Goal: Find specific page/section: Find specific page/section

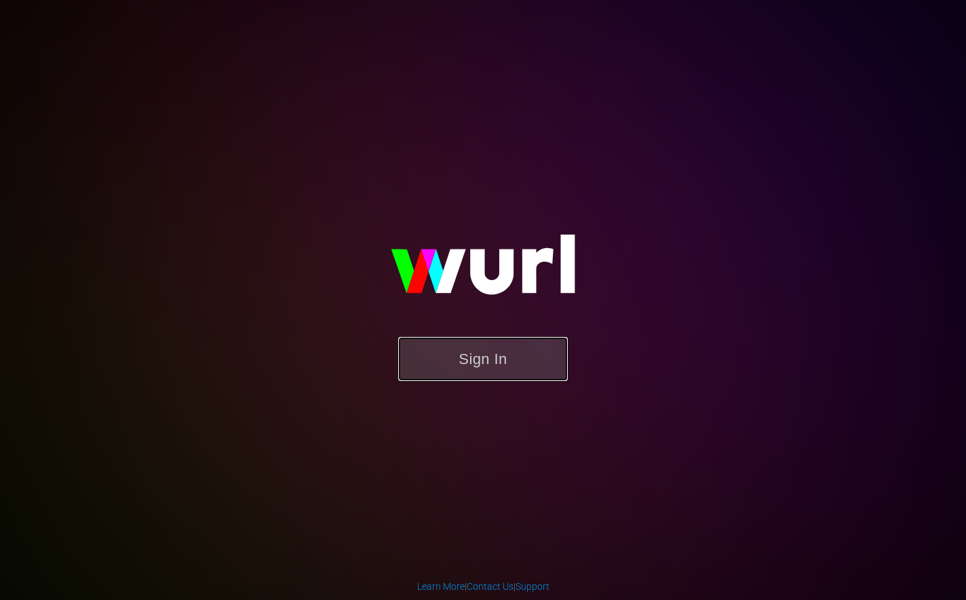
click at [481, 367] on button "Sign In" at bounding box center [483, 359] width 170 height 44
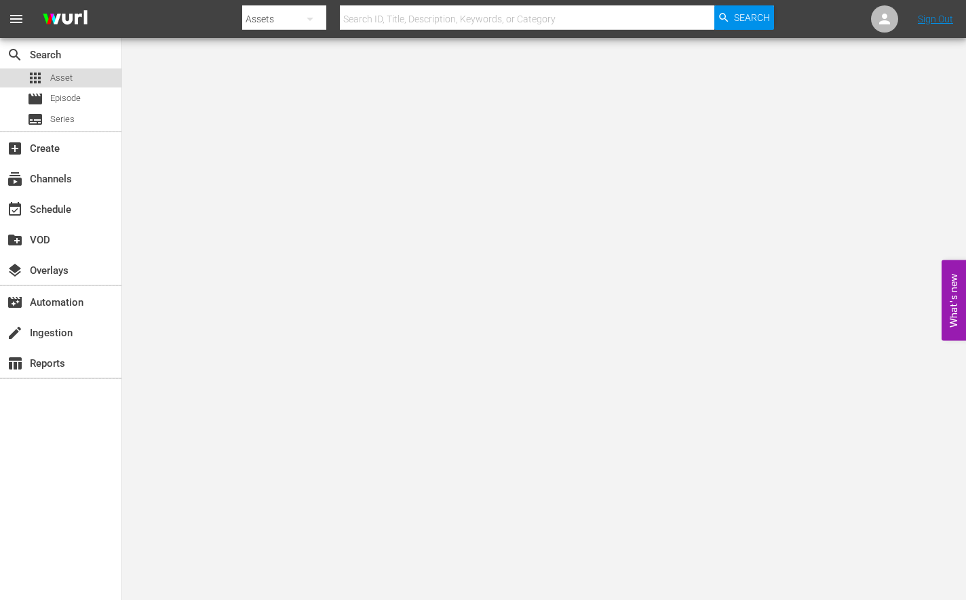
click at [71, 81] on span "Asset" at bounding box center [61, 78] width 22 height 14
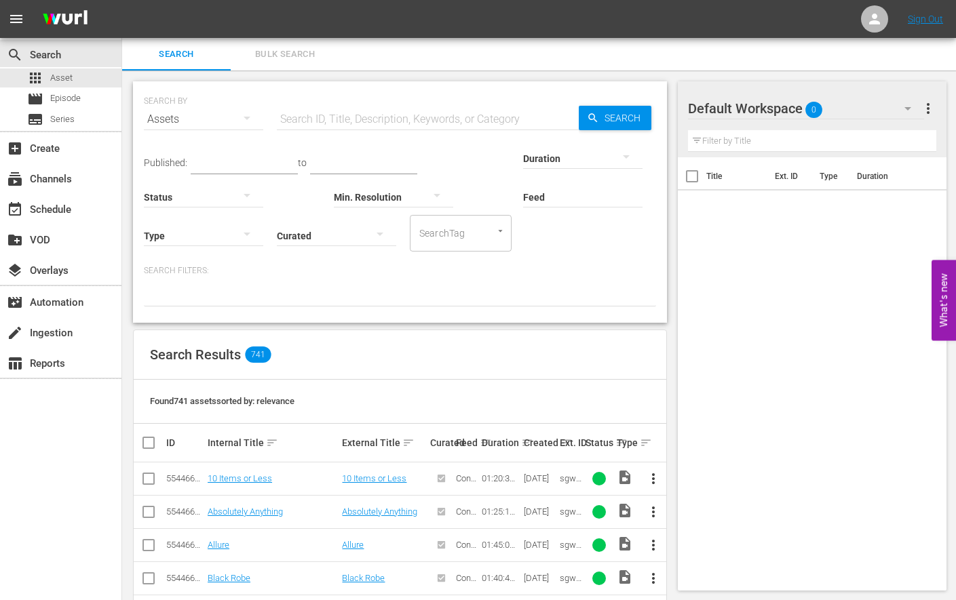
click at [337, 125] on input "text" at bounding box center [428, 119] width 302 height 33
type input "rampage"
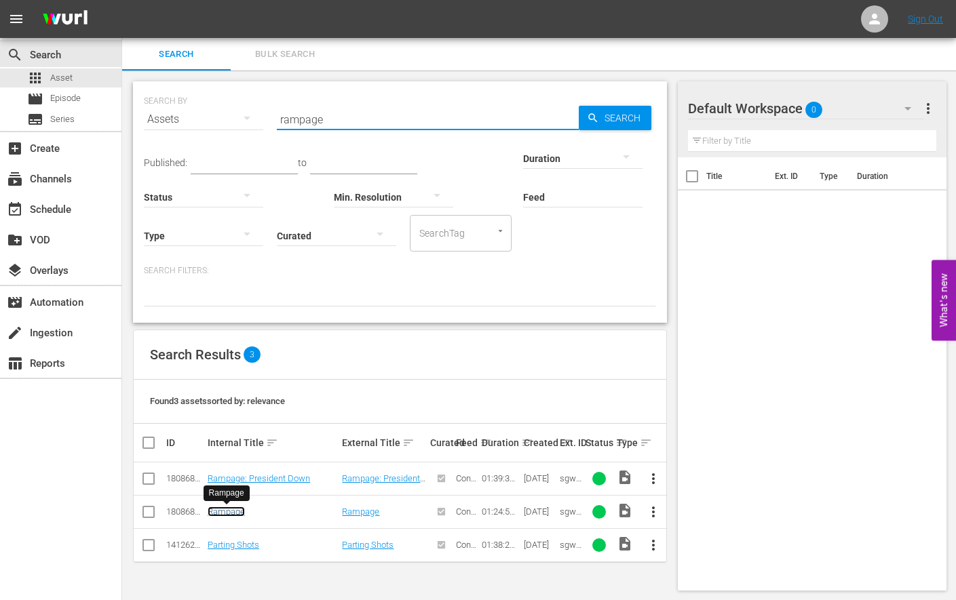
click at [208, 510] on link "Rampage" at bounding box center [226, 512] width 37 height 10
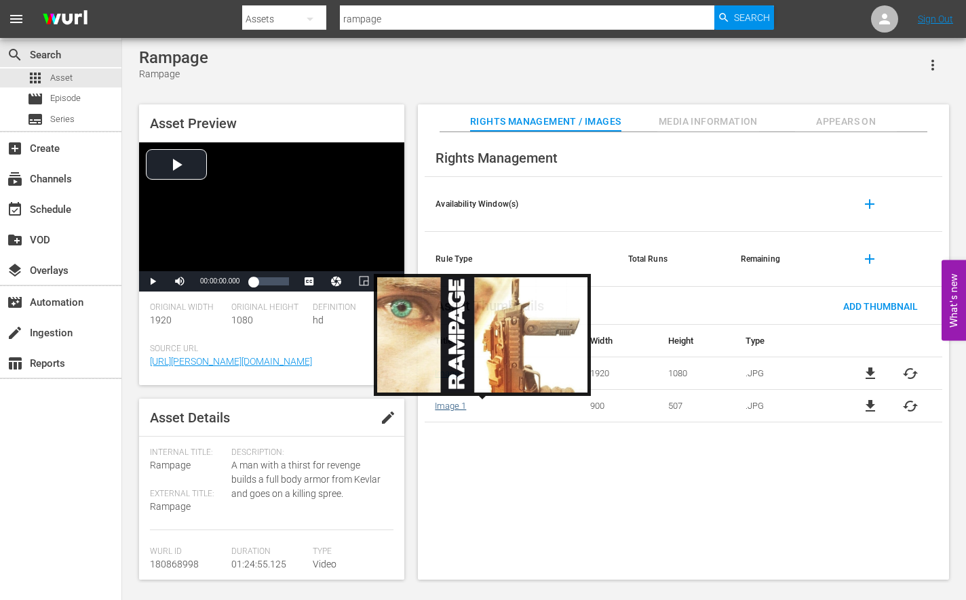
click at [435, 408] on link "Image 1" at bounding box center [450, 406] width 31 height 10
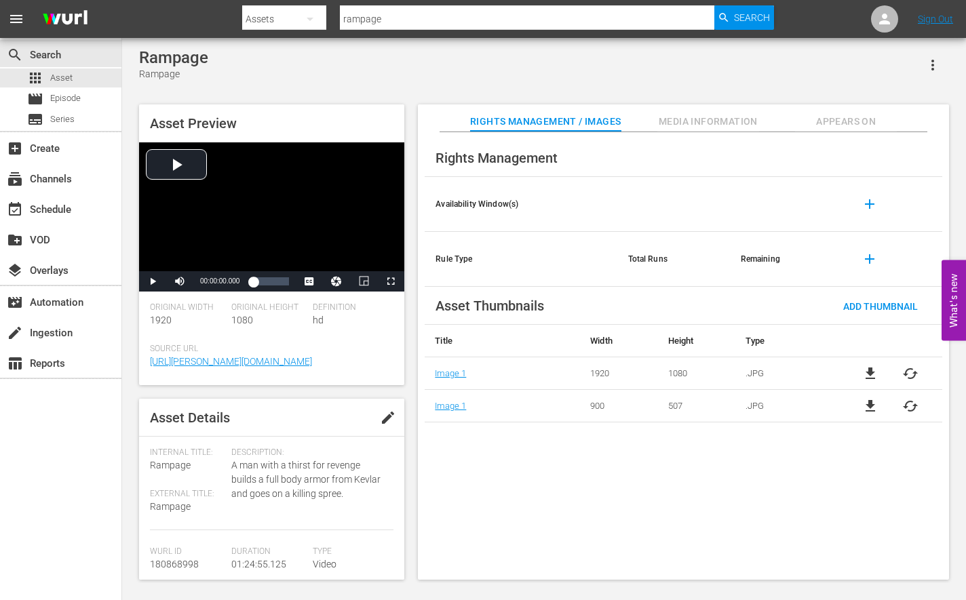
click at [905, 411] on span "cached" at bounding box center [910, 406] width 16 height 16
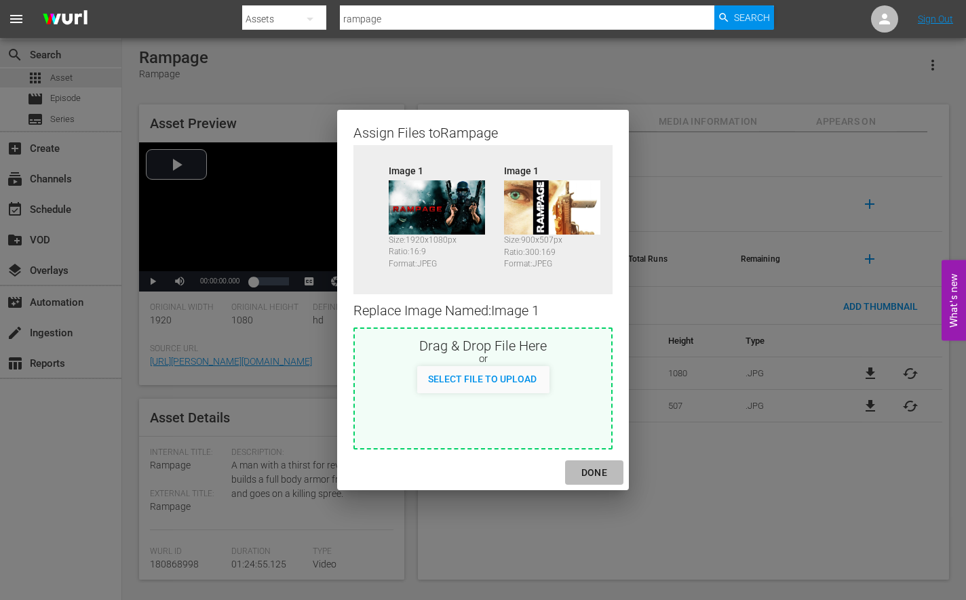
click at [600, 476] on div "DONE" at bounding box center [593, 473] width 47 height 17
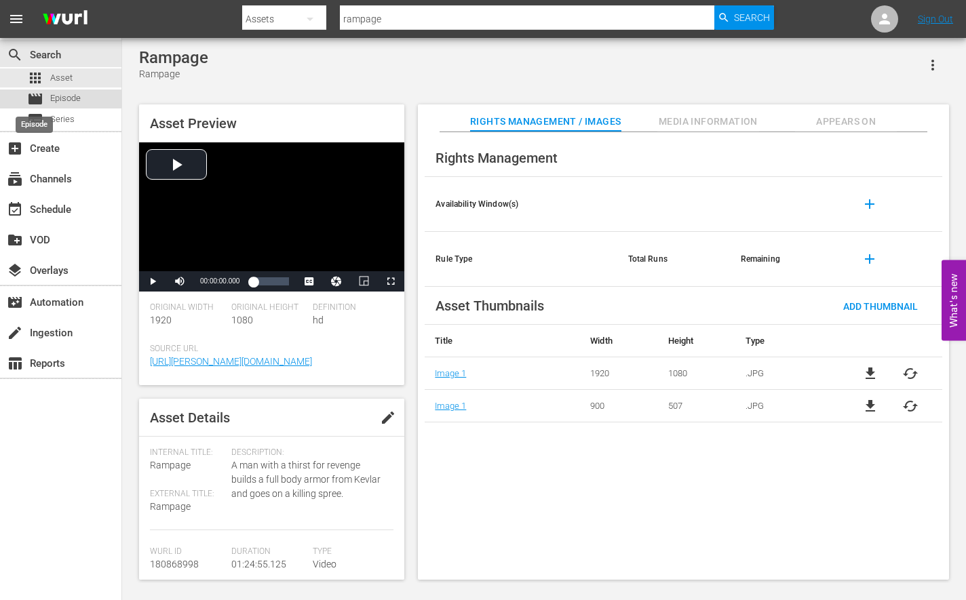
click at [36, 100] on span "movie" at bounding box center [35, 99] width 16 height 16
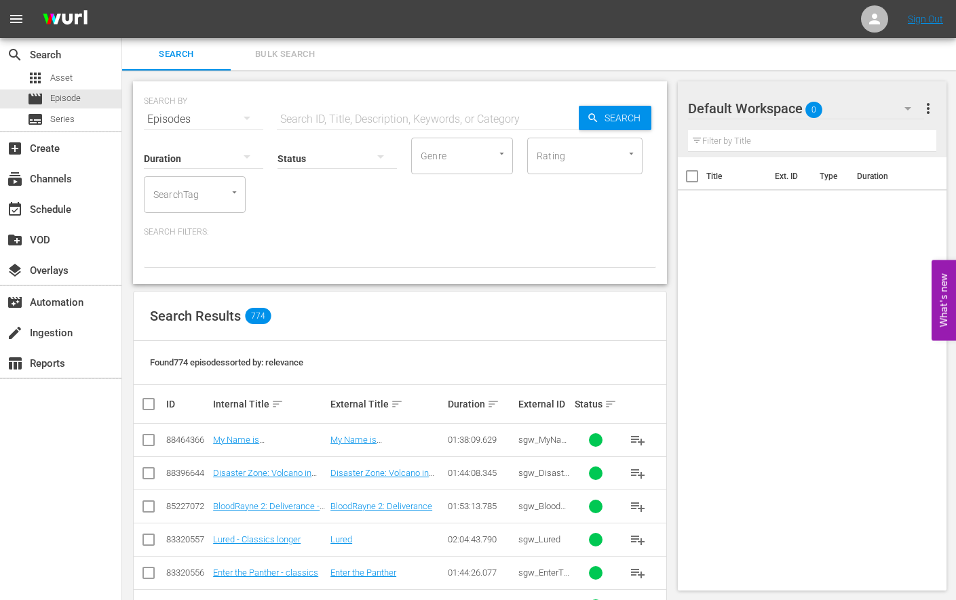
click at [296, 113] on input "text" at bounding box center [428, 119] width 302 height 33
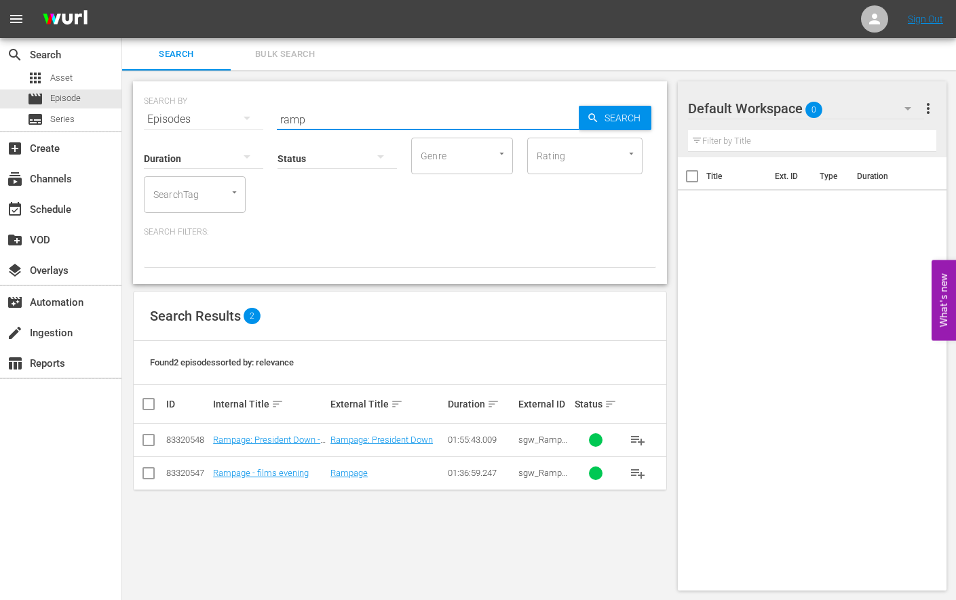
type input "rampage"
click at [352, 476] on link "Rampage" at bounding box center [348, 473] width 37 height 10
